Goal: Information Seeking & Learning: Learn about a topic

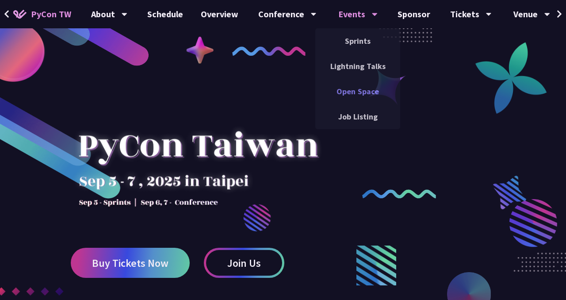
click at [361, 90] on link "Open Space" at bounding box center [357, 91] width 85 height 21
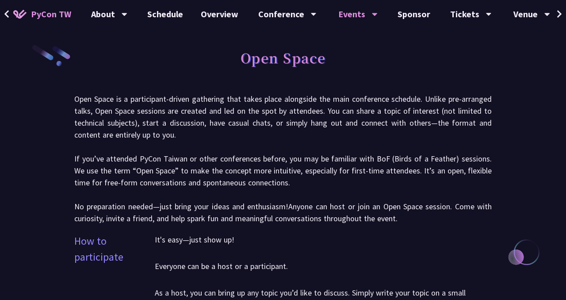
click at [380, 138] on p "Open Space is a participant-driven gathering that takes place alongside the mai…" at bounding box center [282, 158] width 417 height 131
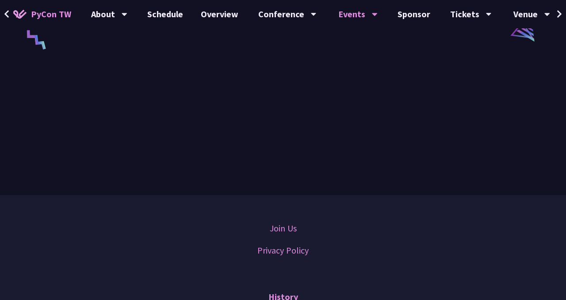
scroll to position [1539, 0]
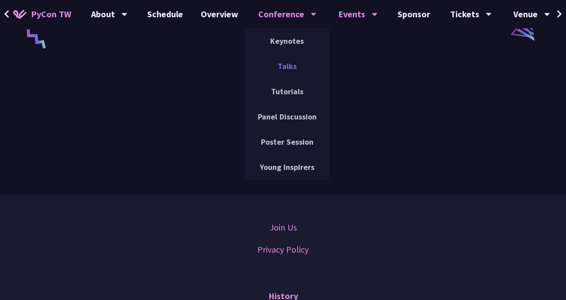
click at [289, 65] on link "Talks" at bounding box center [287, 66] width 85 height 21
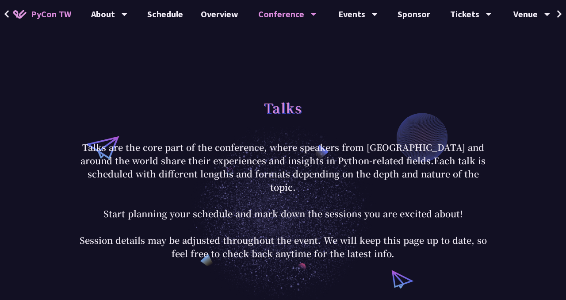
click at [240, 90] on div "Talks Talks are the core part of the conference, where speakers from [GEOGRAPHI…" at bounding box center [283, 177] width 566 height 248
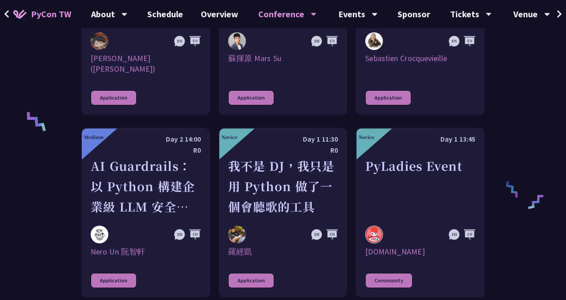
scroll to position [619, 0]
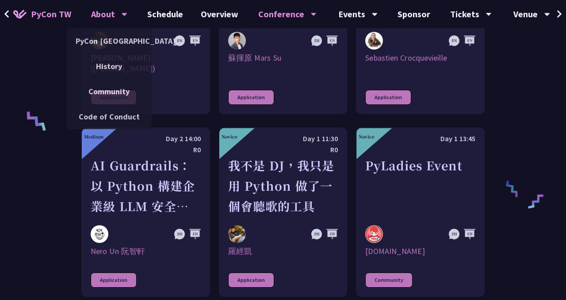
click at [119, 20] on div "About" at bounding box center [109, 14] width 36 height 28
click at [120, 48] on link "PyCon [GEOGRAPHIC_DATA]" at bounding box center [109, 41] width 85 height 21
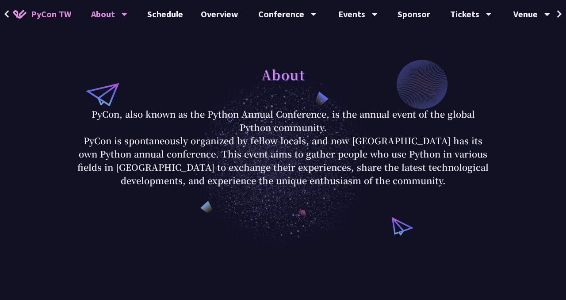
click at [358, 114] on p "PyCon, also known as the Python Annual Conference, is the annual event of the g…" at bounding box center [282, 120] width 411 height 27
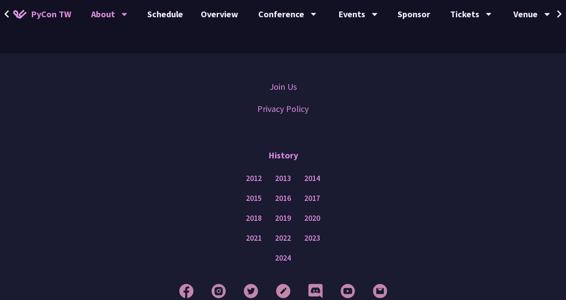
scroll to position [796, 0]
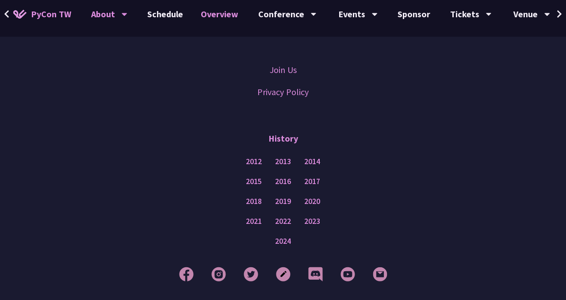
click at [221, 18] on link "Overview" at bounding box center [219, 14] width 55 height 28
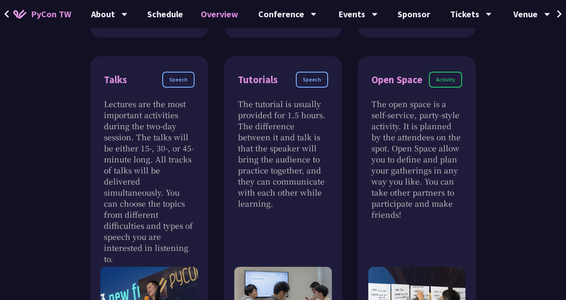
scroll to position [566, 0]
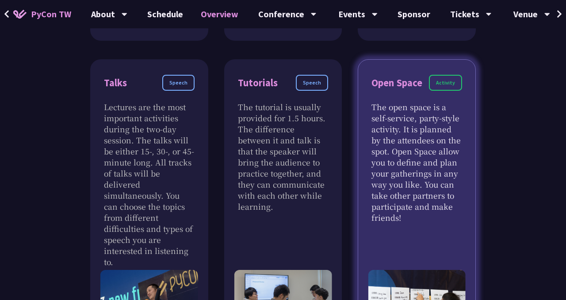
click at [440, 103] on p "The open space is a self-service, party-style activity. It is planned by the at…" at bounding box center [416, 162] width 91 height 122
click at [463, 192] on div "Open Space Activity The open space is a self-service, party-style activity. It …" at bounding box center [417, 201] width 118 height 284
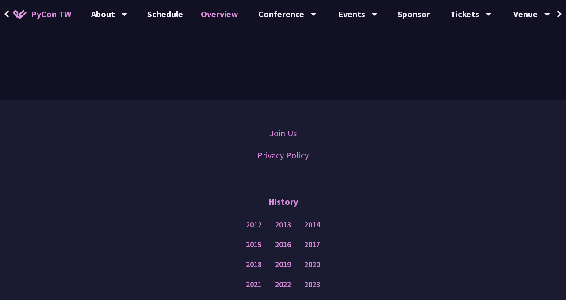
scroll to position [1220, 0]
click at [465, 38] on link "Ticket Info" at bounding box center [470, 41] width 85 height 21
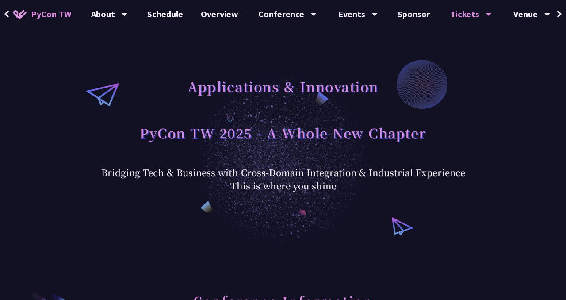
click at [440, 161] on div "PyCon TW 2025 - A Whole New Chapter" at bounding box center [283, 142] width 346 height 46
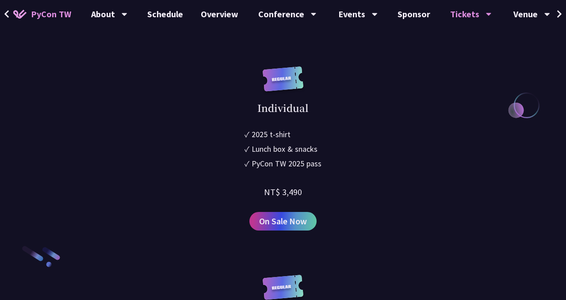
scroll to position [1203, 0]
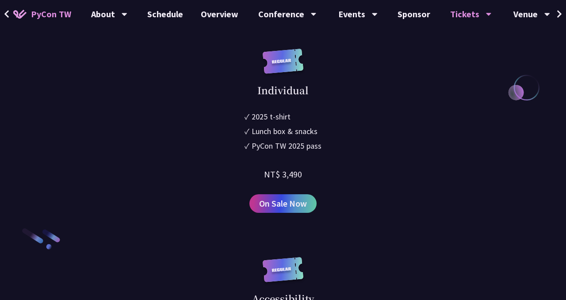
drag, startPoint x: 282, startPoint y: 188, endPoint x: 306, endPoint y: 189, distance: 24.3
click at [306, 189] on div "Individual ✓ 2025 t-shirt ✓ Lunch box & snacks ✓ PyCon TW 2025 pass NT$ 3,490 O…" at bounding box center [282, 131] width 279 height 164
copy div "3,490"
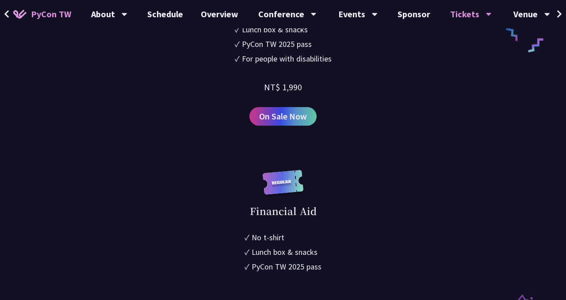
scroll to position [1565, 0]
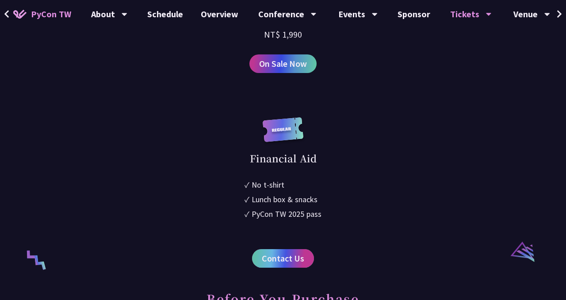
click at [293, 265] on span "Contact Us" at bounding box center [283, 258] width 42 height 13
click at [63, 8] on span "PyCon TW" at bounding box center [51, 14] width 40 height 13
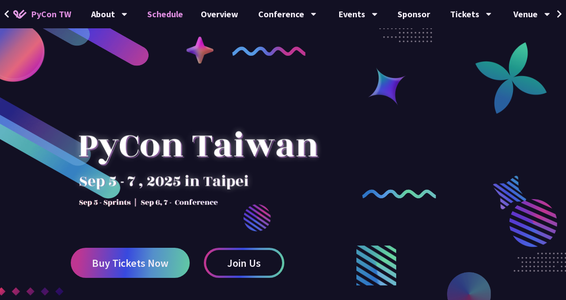
click at [161, 9] on link "Schedule" at bounding box center [165, 14] width 54 height 28
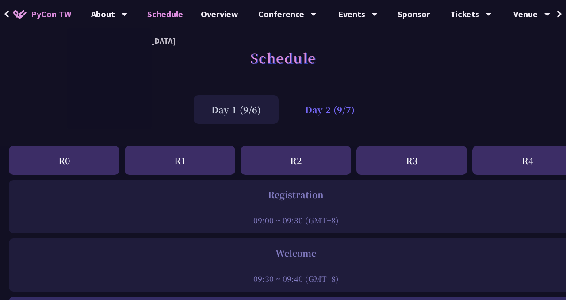
click at [316, 108] on div "Day 2 (9/7)" at bounding box center [329, 109] width 85 height 29
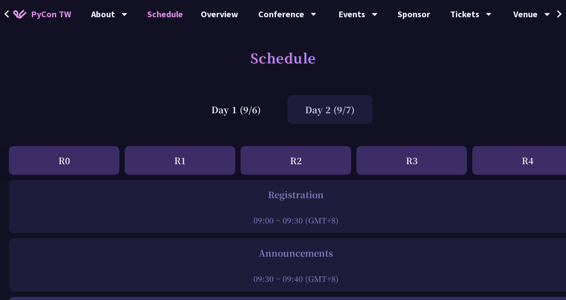
click at [344, 117] on div "Day 2 (9/7)" at bounding box center [329, 109] width 85 height 29
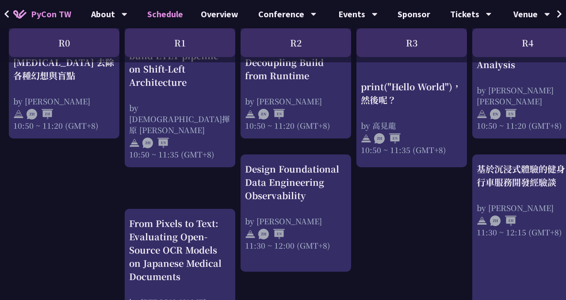
scroll to position [407, 0]
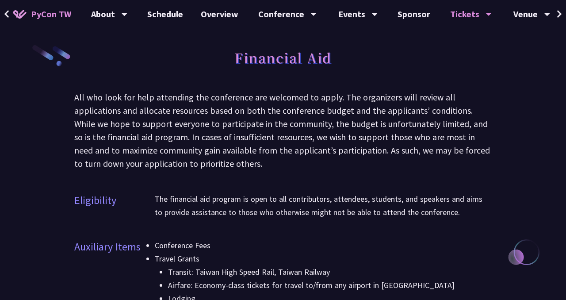
click at [409, 138] on div "All who look for help attending the conference are welcomed to apply. The organ…" at bounding box center [282, 131] width 417 height 80
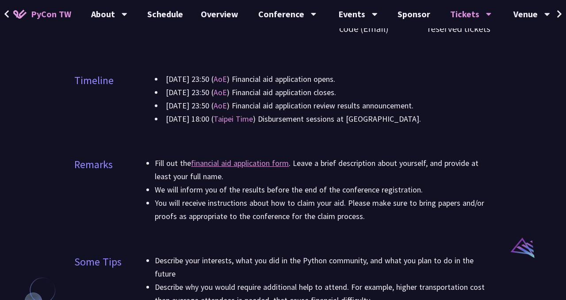
scroll to position [531, 0]
click at [417, 15] on link "Sponsor" at bounding box center [414, 14] width 50 height 28
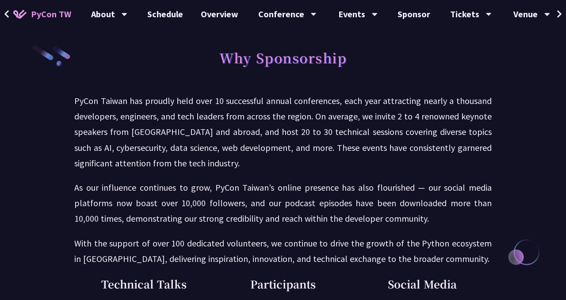
click at [441, 129] on p "PyCon Taiwan has proudly held over 10 successful annual conferences, each year …" at bounding box center [282, 132] width 417 height 78
click at [465, 35] on link "Ticket Info" at bounding box center [470, 41] width 85 height 21
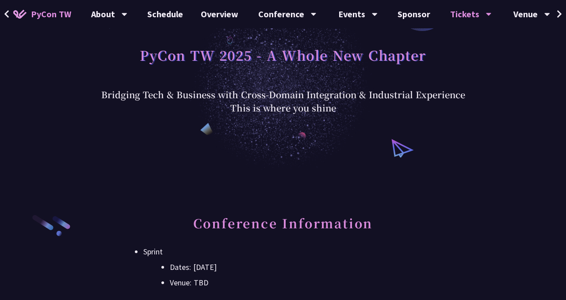
scroll to position [61, 0]
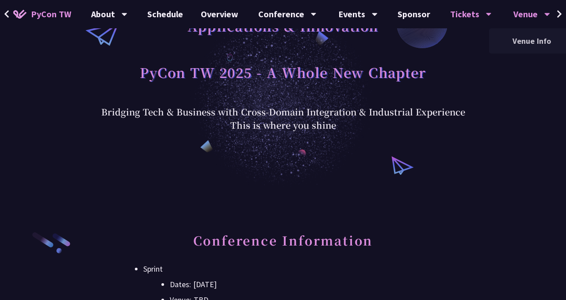
click at [525, 12] on div "Venue" at bounding box center [531, 14] width 37 height 28
click at [522, 40] on link "Venue Info" at bounding box center [531, 41] width 85 height 21
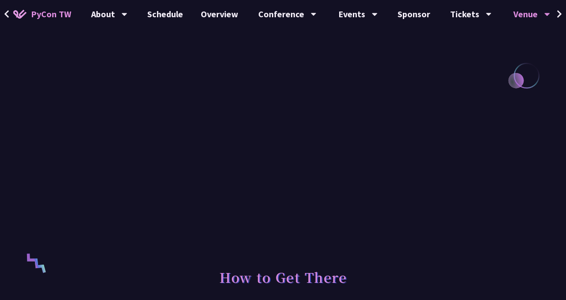
scroll to position [177, 0]
